Goal: Information Seeking & Learning: Learn about a topic

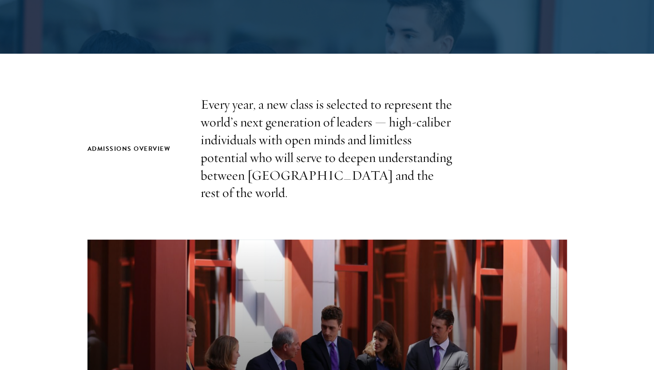
scroll to position [222, 0]
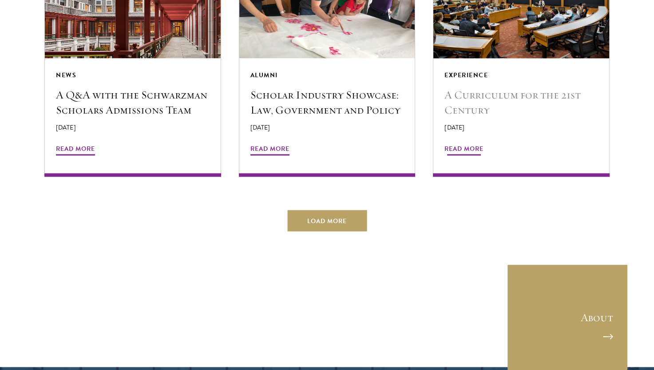
scroll to position [1732, 0]
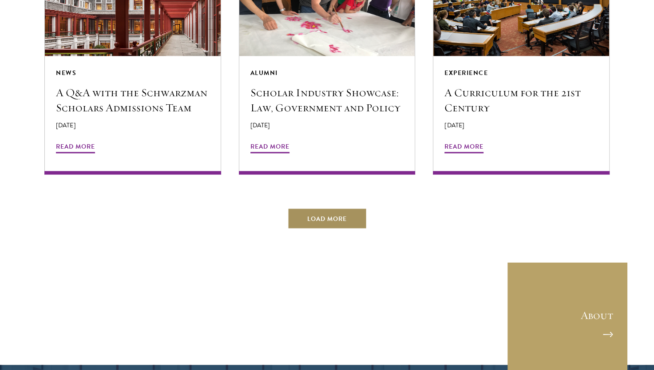
click at [355, 209] on button "Load More" at bounding box center [326, 218] width 79 height 21
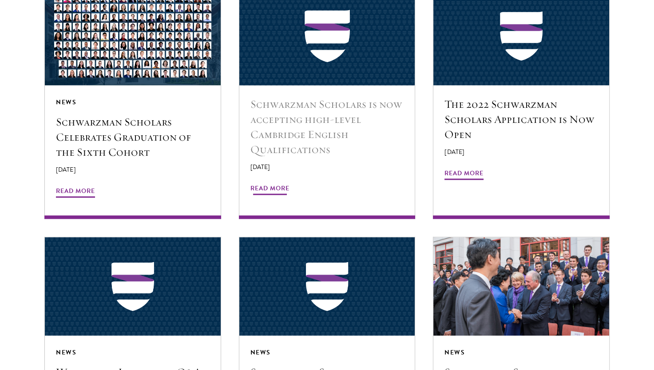
scroll to position [1954, 0]
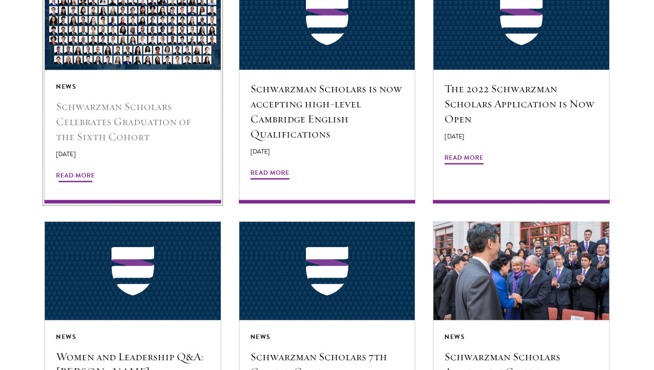
click at [75, 170] on span "Read More" at bounding box center [75, 177] width 39 height 14
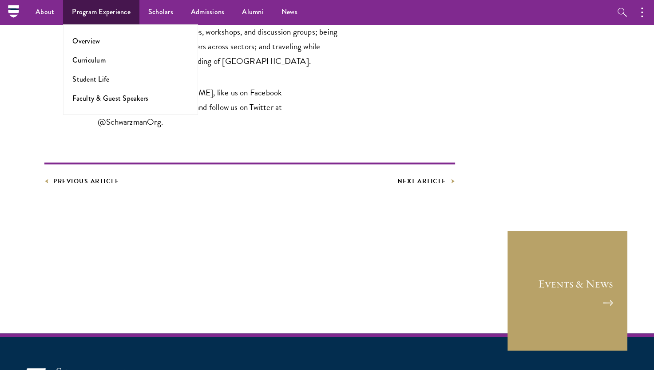
scroll to position [1421, 0]
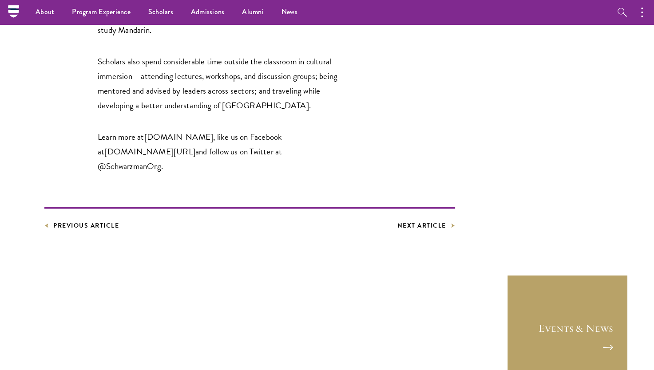
click at [14, 15] on nav "About Overview Leadership Donors Program Experience Overview Curriculum Student…" at bounding box center [270, 12] width 515 height 24
click at [13, 15] on nav "About Overview Leadership Donors Program Experience Overview Curriculum Student…" at bounding box center [270, 12] width 515 height 24
